Goal: Check status: Check status

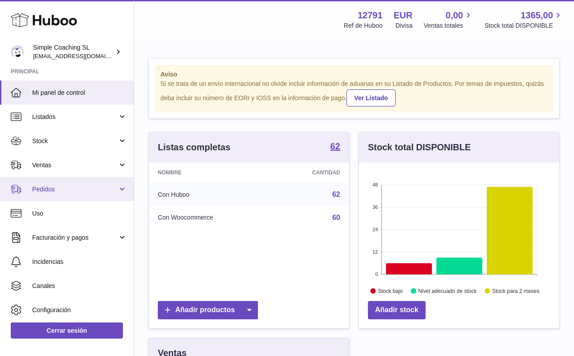
scroll to position [140, 200]
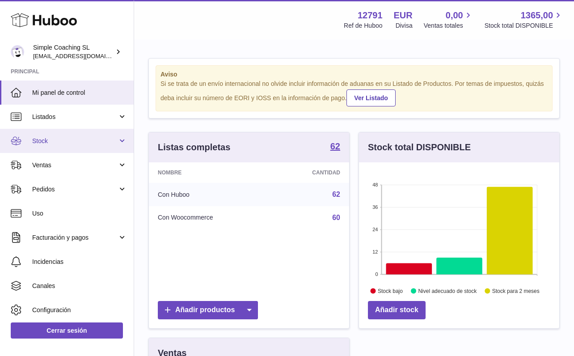
click at [55, 145] on link "Stock" at bounding box center [67, 141] width 134 height 24
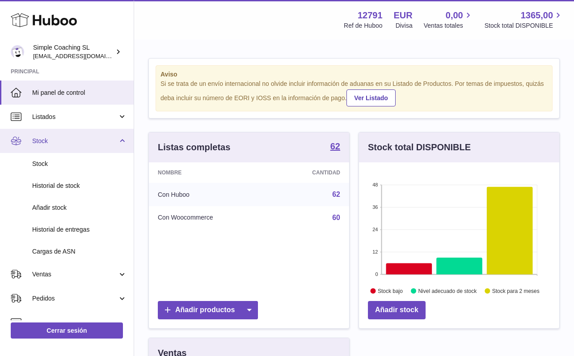
click at [55, 134] on link "Stock" at bounding box center [67, 141] width 134 height 24
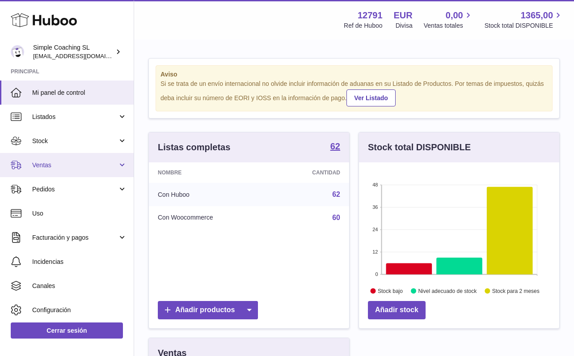
click at [67, 164] on span "Ventas" at bounding box center [74, 165] width 85 height 8
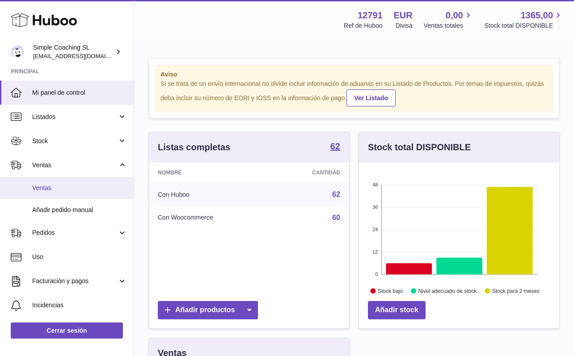
click at [70, 184] on span "Ventas" at bounding box center [79, 188] width 95 height 8
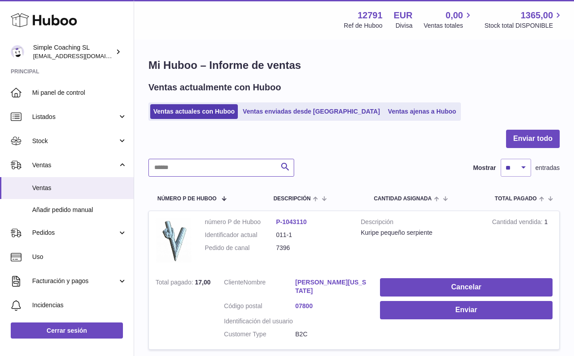
click at [251, 166] on input "text" at bounding box center [221, 168] width 146 height 18
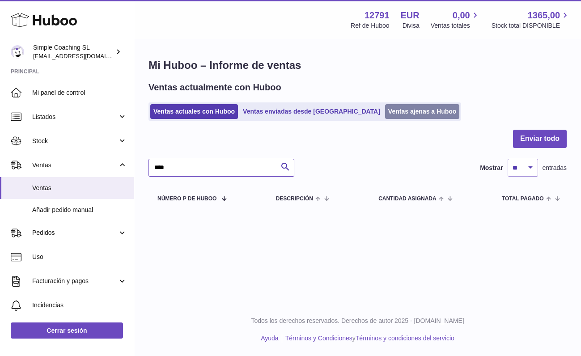
type input "****"
click at [385, 116] on link "Ventas ajenas a Huboo" at bounding box center [422, 111] width 75 height 15
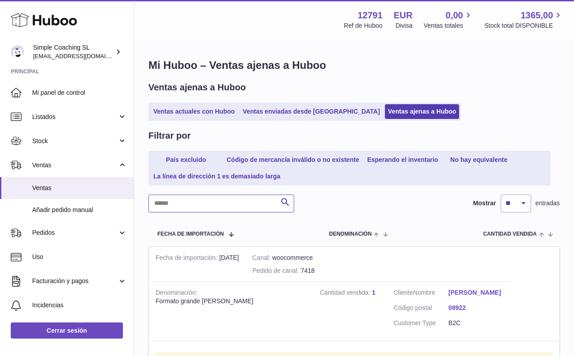
click at [176, 199] on input "text" at bounding box center [221, 204] width 146 height 18
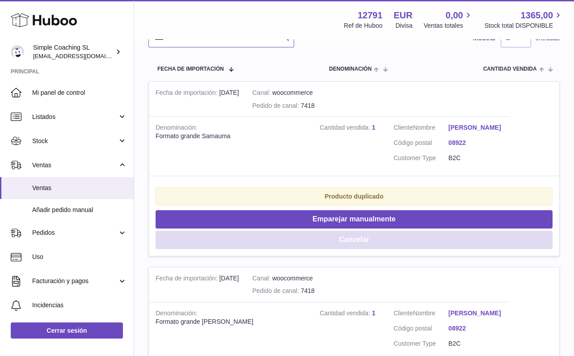
scroll to position [167, 0]
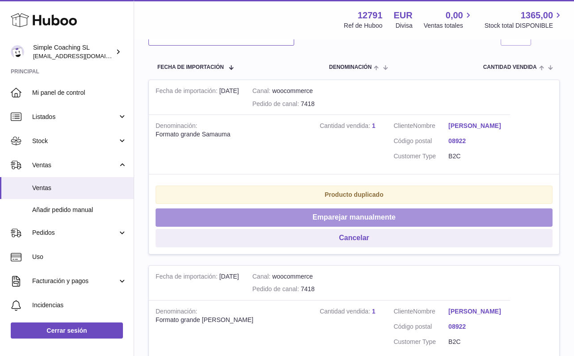
type input "****"
click at [314, 216] on button "Emparejar manualmente" at bounding box center [354, 217] width 397 height 18
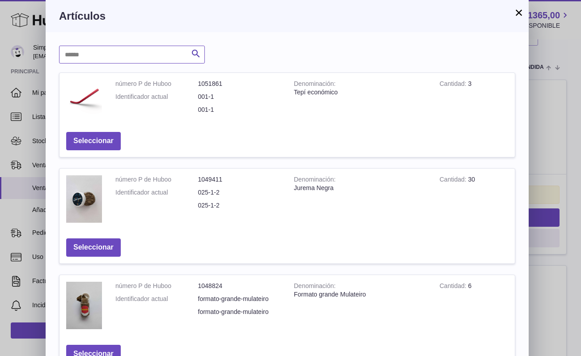
click at [127, 50] on input "text" at bounding box center [132, 55] width 146 height 18
type input "******"
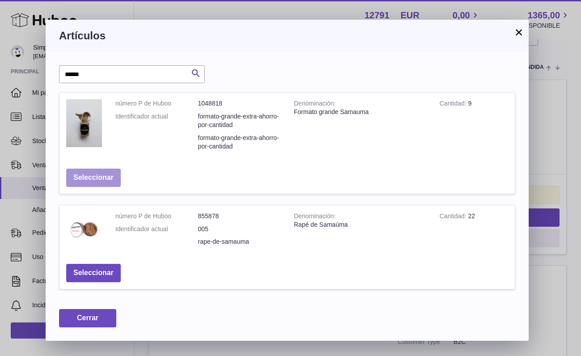
click at [102, 174] on button "Seleccionar" at bounding box center [93, 178] width 55 height 18
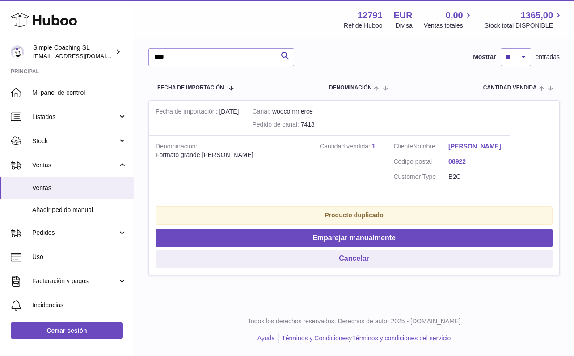
scroll to position [141, 0]
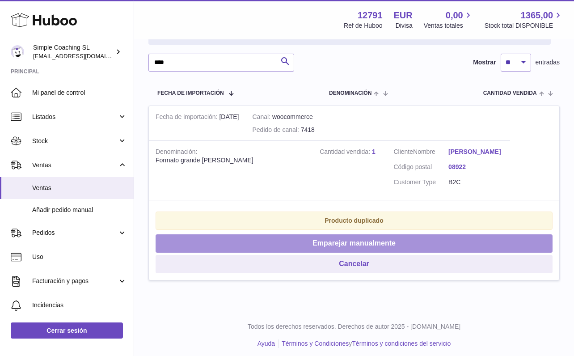
click at [251, 237] on button "Emparejar manualmente" at bounding box center [354, 243] width 397 height 18
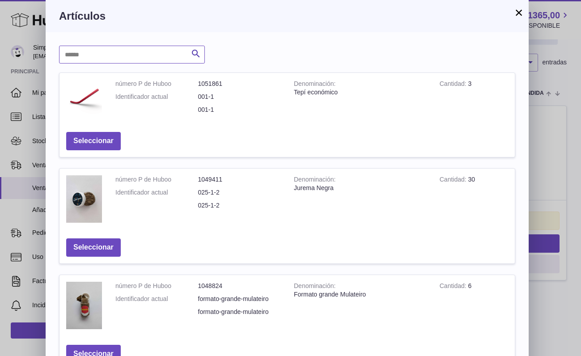
click at [147, 46] on input "text" at bounding box center [132, 55] width 146 height 18
type input "***"
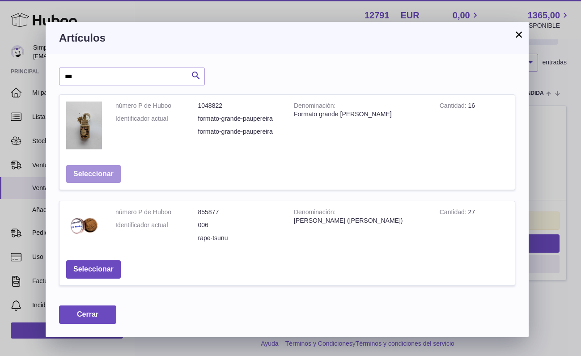
click at [96, 171] on button "Seleccionar" at bounding box center [93, 174] width 55 height 18
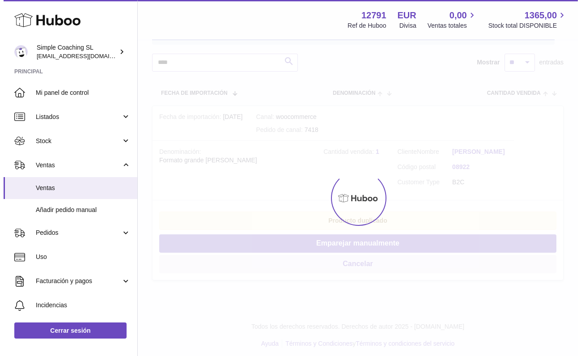
scroll to position [0, 0]
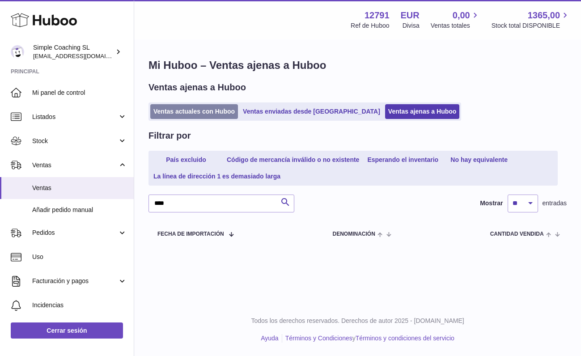
click at [191, 116] on link "Ventas actuales con Huboo" at bounding box center [194, 111] width 88 height 15
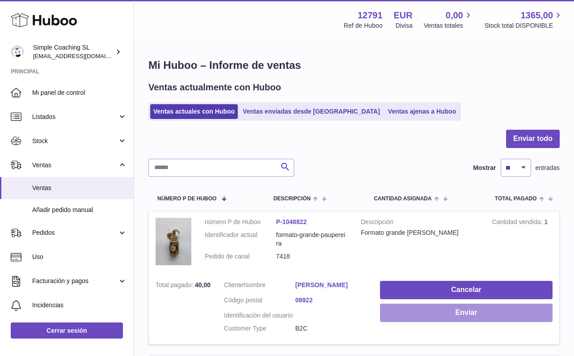
click at [462, 314] on button "Enviar" at bounding box center [466, 313] width 173 height 18
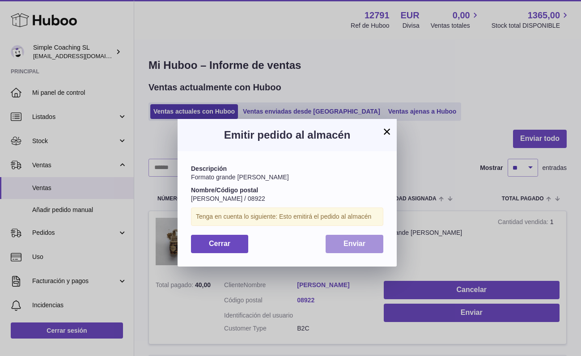
click at [355, 245] on span "Enviar" at bounding box center [354, 244] width 22 height 8
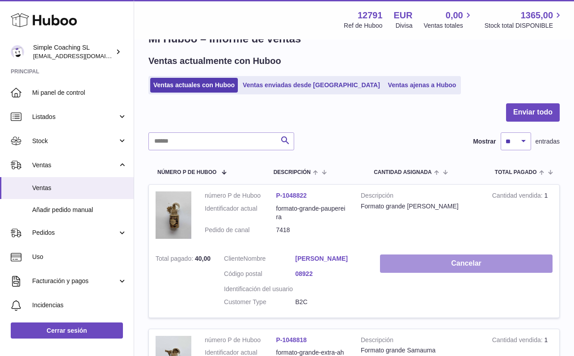
scroll to position [114, 0]
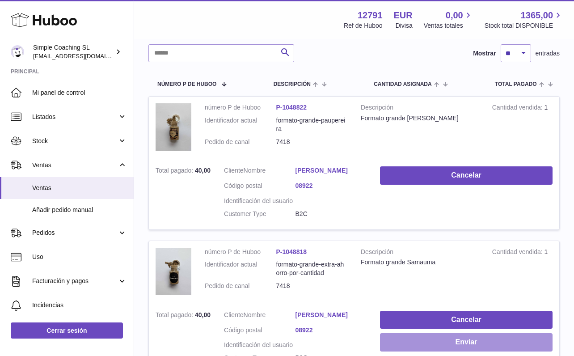
click at [423, 342] on button "Enviar" at bounding box center [466, 342] width 173 height 18
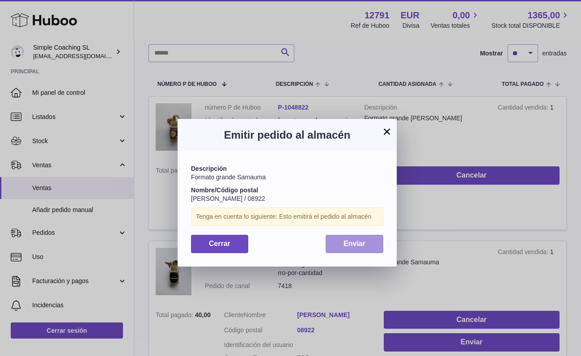
click at [355, 244] on span "Enviar" at bounding box center [354, 244] width 22 height 8
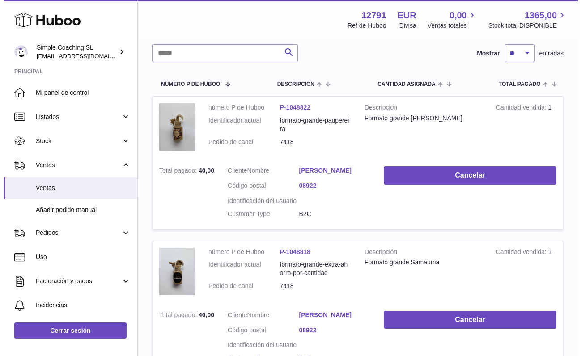
scroll to position [0, 0]
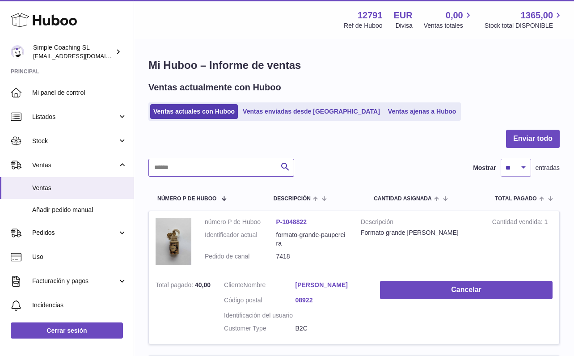
click at [201, 169] on input "text" at bounding box center [221, 168] width 146 height 18
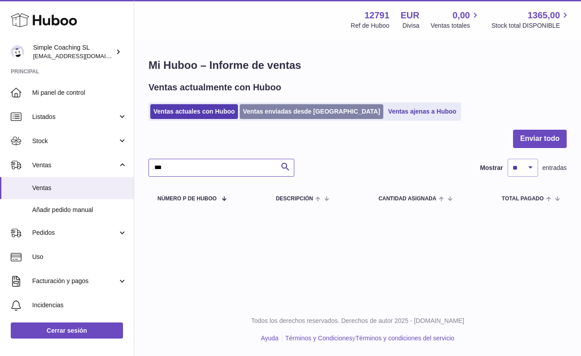
type input "***"
click at [288, 114] on link "Ventas enviadas desde [GEOGRAPHIC_DATA]" at bounding box center [312, 111] width 144 height 15
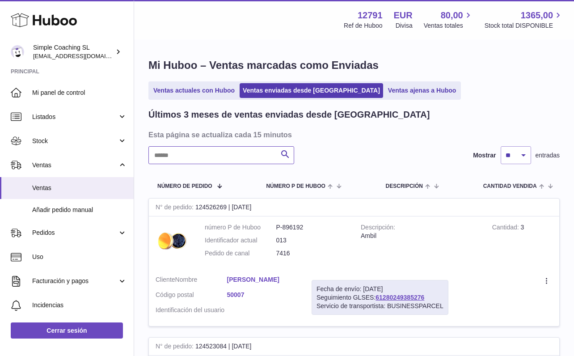
click at [210, 159] on input "text" at bounding box center [221, 155] width 146 height 18
type input "*********"
